Goal: Task Accomplishment & Management: Manage account settings

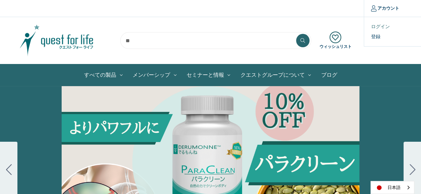
click at [379, 29] on link "ログイン" at bounding box center [397, 27] width 66 height 10
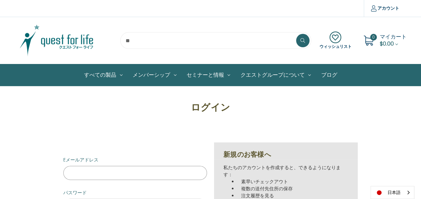
click at [115, 177] on input "Eメールアドレス" at bounding box center [135, 173] width 144 height 14
click at [111, 174] on input "Eメールアドレス" at bounding box center [135, 173] width 144 height 14
click at [117, 175] on input "Eメールアドレス" at bounding box center [135, 173] width 144 height 14
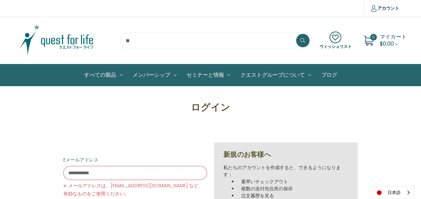
type input "**********"
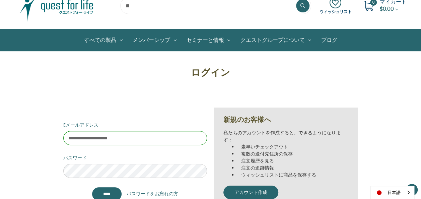
scroll to position [67, 0]
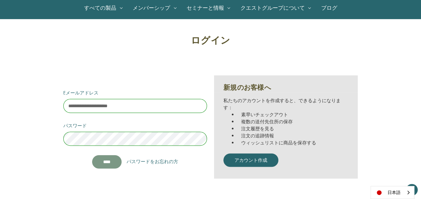
click at [99, 164] on input "****" at bounding box center [106, 161] width 29 height 13
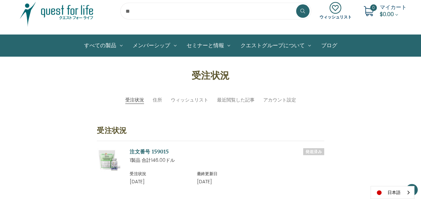
scroll to position [4, 0]
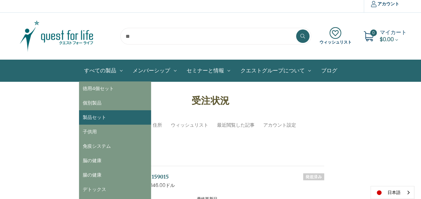
click at [105, 115] on link "製品セット" at bounding box center [115, 117] width 72 height 14
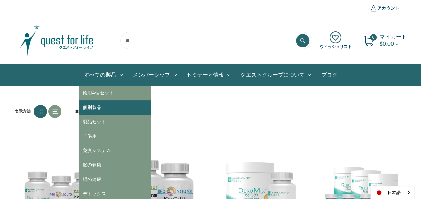
click at [103, 108] on link "個別製品" at bounding box center [115, 107] width 72 height 14
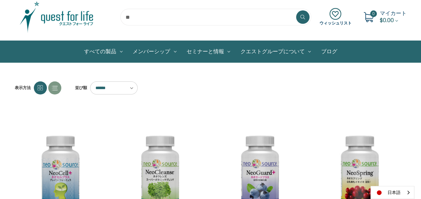
scroll to position [20, 0]
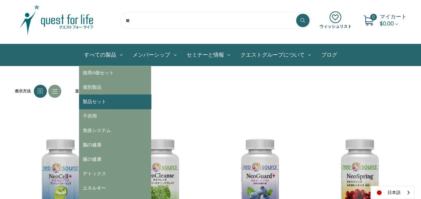
click at [98, 101] on link "製品セット" at bounding box center [115, 102] width 72 height 14
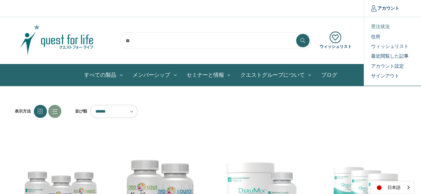
click at [387, 24] on link "受注状況" at bounding box center [397, 27] width 66 height 10
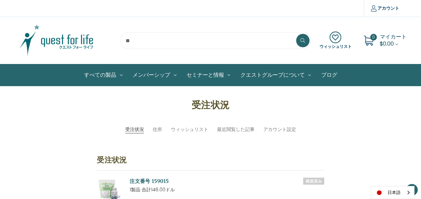
scroll to position [76, 0]
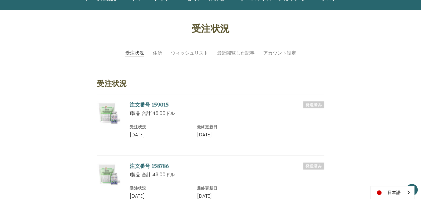
click at [161, 105] on link "注文番号 159015" at bounding box center [149, 105] width 39 height 6
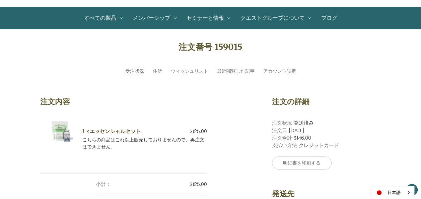
scroll to position [77, 0]
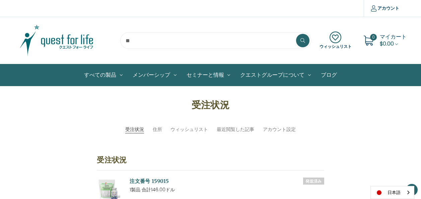
scroll to position [70, 0]
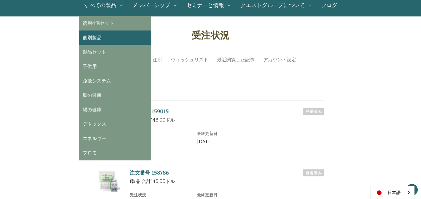
click at [109, 39] on link "個別製品" at bounding box center [115, 38] width 72 height 14
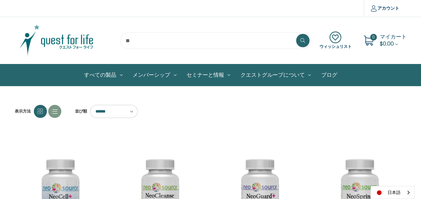
drag, startPoint x: 420, startPoint y: 23, endPoint x: 423, endPoint y: 38, distance: 15.3
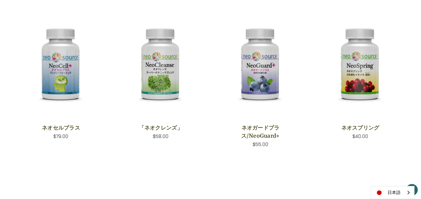
scroll to position [142, 0]
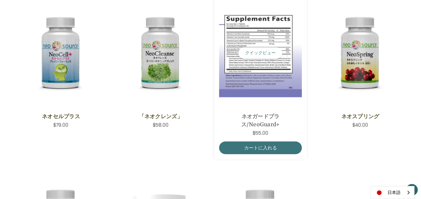
click at [263, 60] on img "NeoGuard Plus,$55.00\a" at bounding box center [260, 53] width 83 height 88
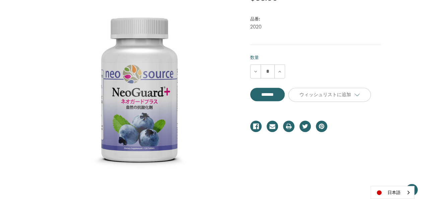
scroll to position [148, 0]
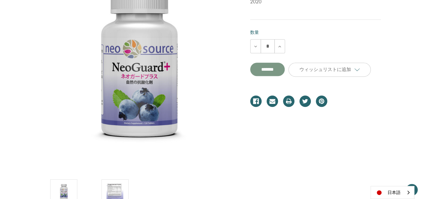
click at [285, 76] on input "**********" at bounding box center [267, 69] width 35 height 13
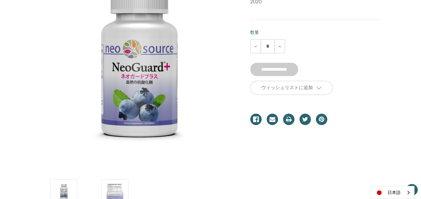
type input "*******"
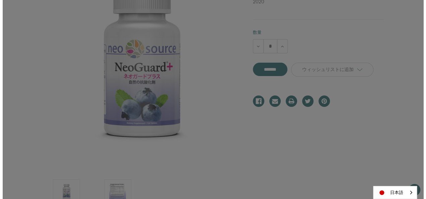
scroll to position [148, 0]
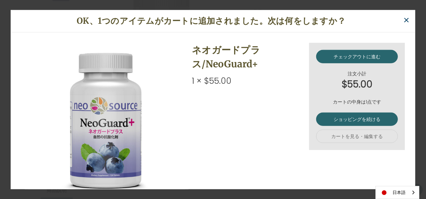
click at [407, 18] on span "×" at bounding box center [407, 19] width 6 height 15
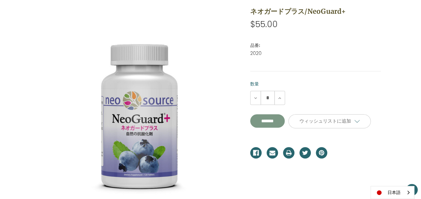
scroll to position [58, 0]
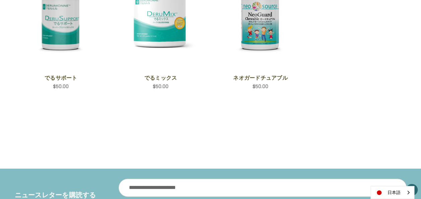
scroll to position [39, 0]
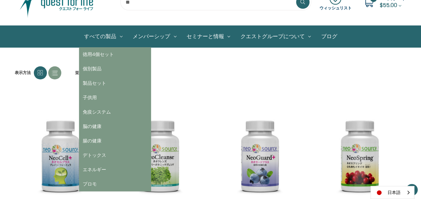
click at [93, 38] on link "すべての製品" at bounding box center [103, 36] width 49 height 21
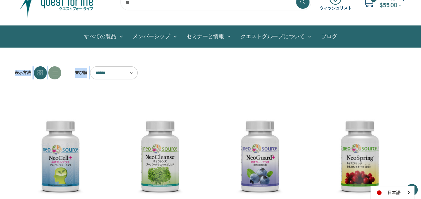
drag, startPoint x: 419, startPoint y: 43, endPoint x: 419, endPoint y: 48, distance: 5.4
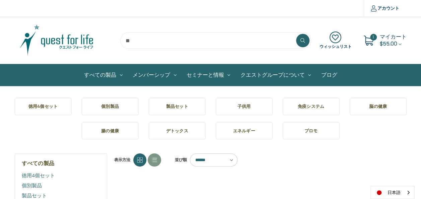
click at [283, 20] on section "ウィッシュリスト 1 マイカート $55.00" at bounding box center [210, 40] width 421 height 47
click at [43, 176] on link "徳用4個セット" at bounding box center [61, 176] width 79 height 10
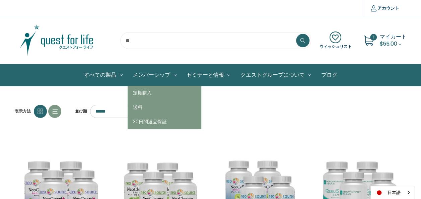
drag, startPoint x: 99, startPoint y: 108, endPoint x: 157, endPoint y: 81, distance: 63.9
click at [0, 0] on link "個別製品" at bounding box center [0, 0] width 0 height 0
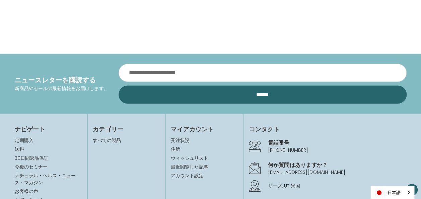
scroll to position [480, 0]
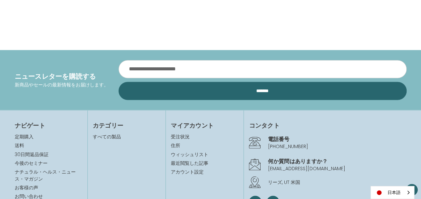
click at [266, 133] on div "電話番号 0120-676-601" at bounding box center [328, 142] width 158 height 18
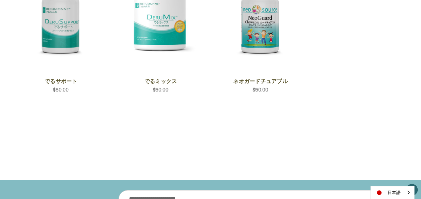
scroll to position [0, 0]
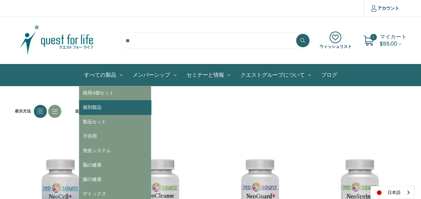
click at [98, 104] on link "個別製品" at bounding box center [115, 107] width 72 height 14
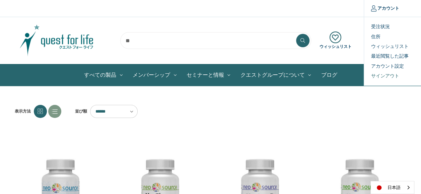
click at [383, 75] on link "サインアウト" at bounding box center [397, 76] width 66 height 10
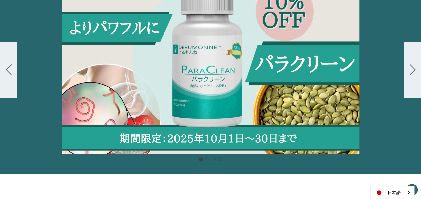
scroll to position [101, 0]
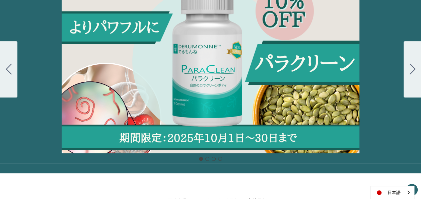
click at [414, 77] on button "Go to slide 2" at bounding box center [412, 69] width 17 height 56
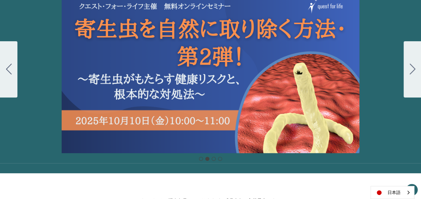
click at [414, 77] on button "Go to slide 3" at bounding box center [412, 69] width 17 height 56
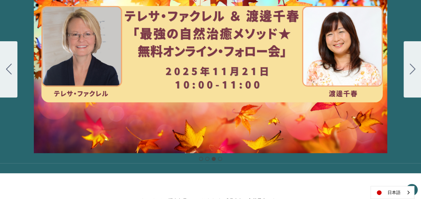
click at [414, 77] on button "Go to slide 4" at bounding box center [412, 69] width 17 height 56
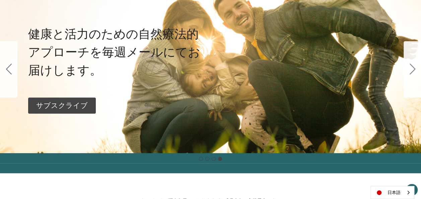
click at [414, 77] on button "Go to slide 1" at bounding box center [412, 69] width 17 height 56
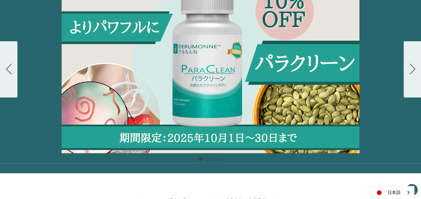
click at [414, 77] on button "Go to slide 2" at bounding box center [412, 69] width 17 height 56
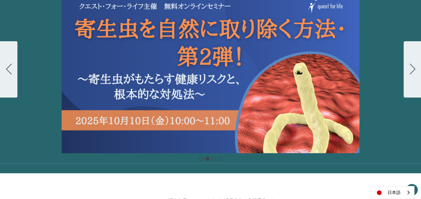
scroll to position [0, 0]
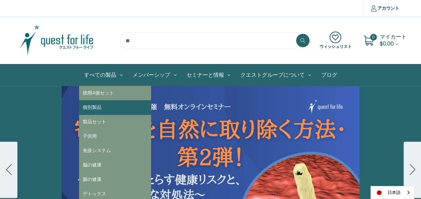
click at [110, 105] on link "個別製品" at bounding box center [115, 107] width 72 height 14
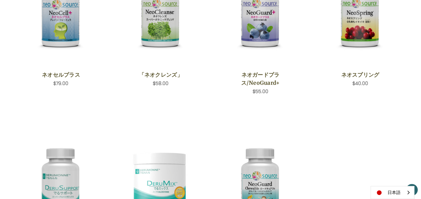
scroll to position [15, 0]
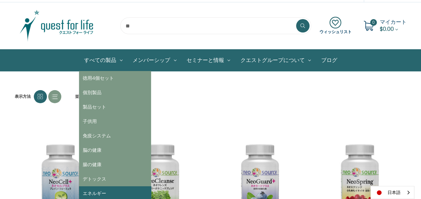
click at [113, 188] on link "エネルギー" at bounding box center [115, 193] width 72 height 14
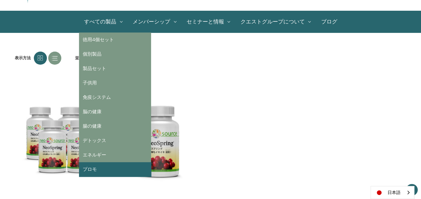
scroll to position [67, 0]
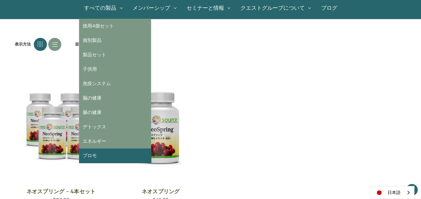
click at [101, 152] on link "プロモ" at bounding box center [115, 155] width 72 height 14
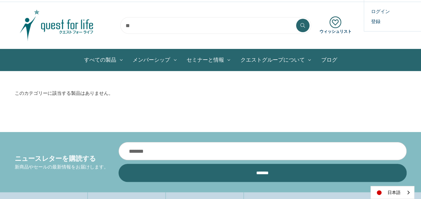
scroll to position [15, 0]
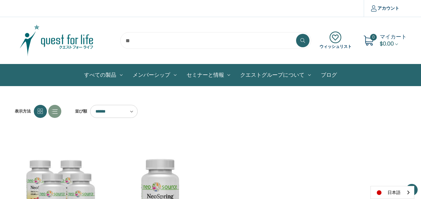
scroll to position [60, 0]
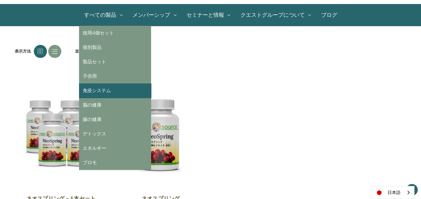
click at [111, 88] on link "免疫システム" at bounding box center [115, 90] width 72 height 14
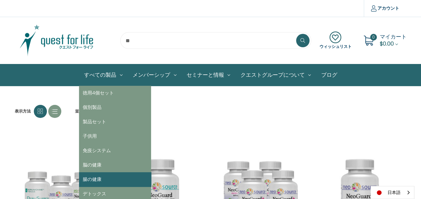
click at [99, 175] on link "腸の健康" at bounding box center [115, 179] width 72 height 14
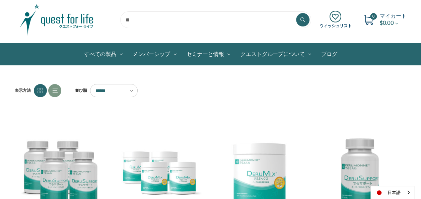
scroll to position [17, 0]
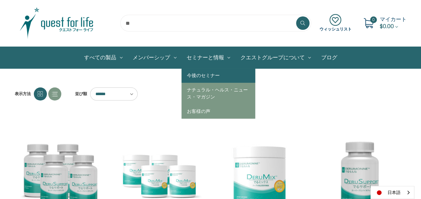
click at [215, 74] on link "今後のセミナー" at bounding box center [219, 75] width 74 height 14
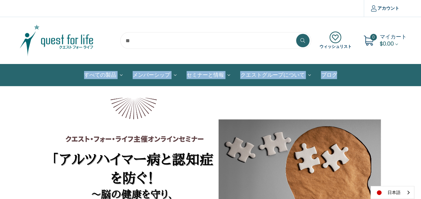
drag, startPoint x: 419, startPoint y: 50, endPoint x: 420, endPoint y: 67, distance: 16.8
click at [420, 67] on header "比較する アカウント ログイン 登録 0" at bounding box center [210, 43] width 421 height 86
